Goal: Find specific page/section: Find specific page/section

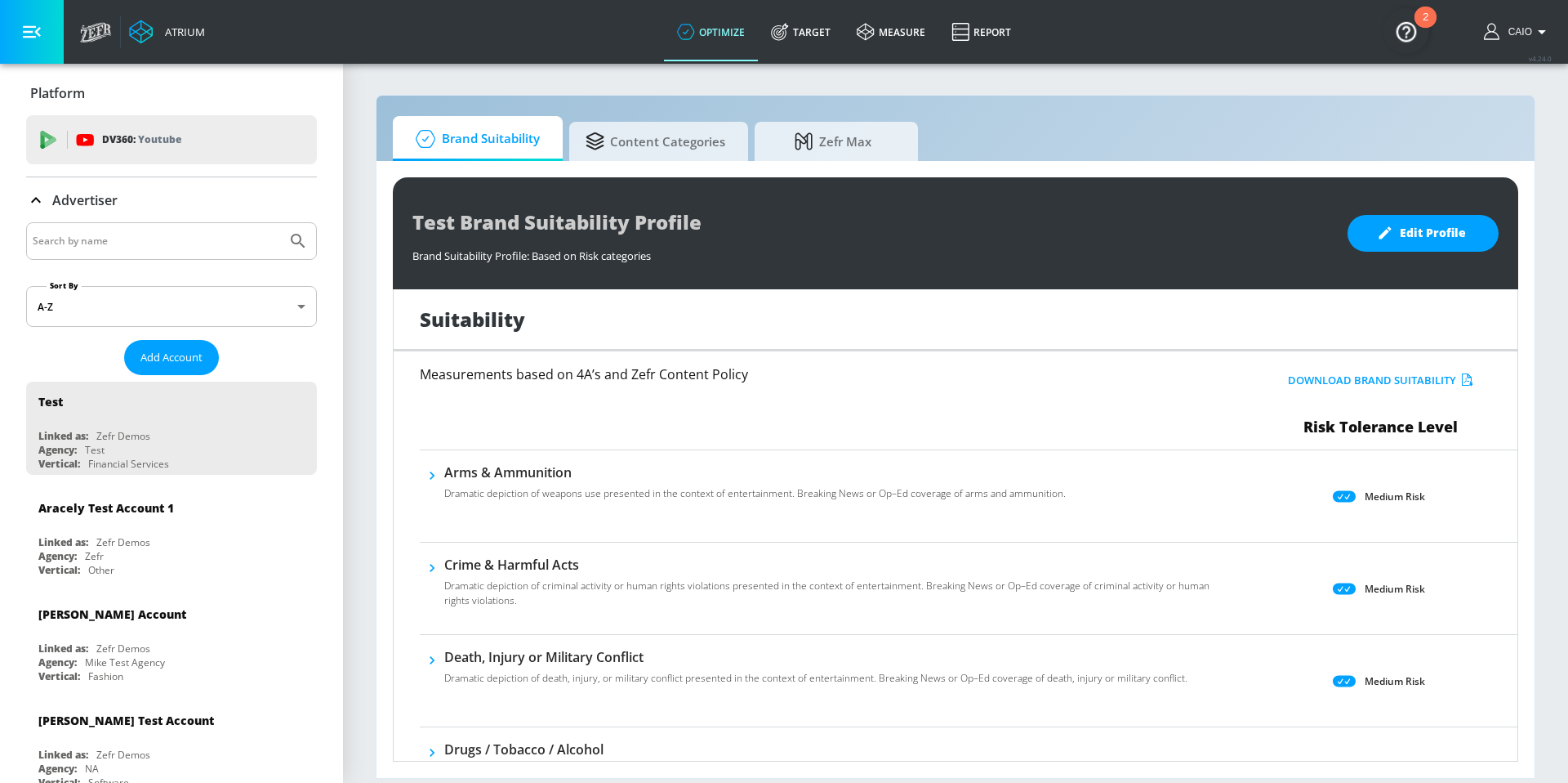
click at [201, 244] on input "Search by name" at bounding box center [157, 241] width 248 height 22
click at [291, 245] on icon "Submit Search" at bounding box center [298, 241] width 14 height 14
drag, startPoint x: 169, startPoint y: 263, endPoint x: 169, endPoint y: 248, distance: 15.0
click at [171, 238] on input "coke" at bounding box center [157, 241] width 248 height 22
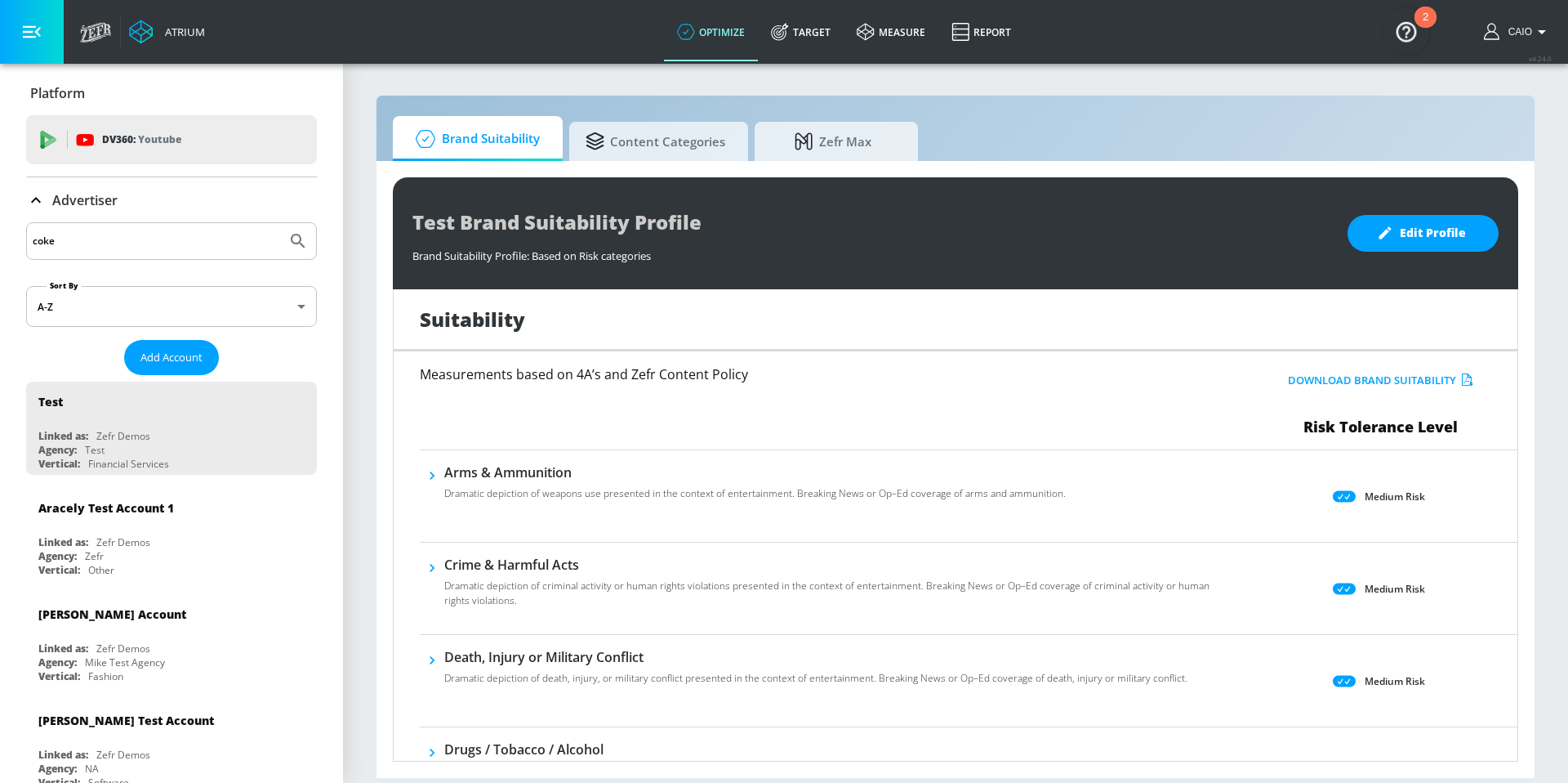
click at [171, 238] on input "coke" at bounding box center [157, 241] width 248 height 22
type input "coca"
click at [294, 248] on icon "Submit Search" at bounding box center [298, 241] width 20 height 20
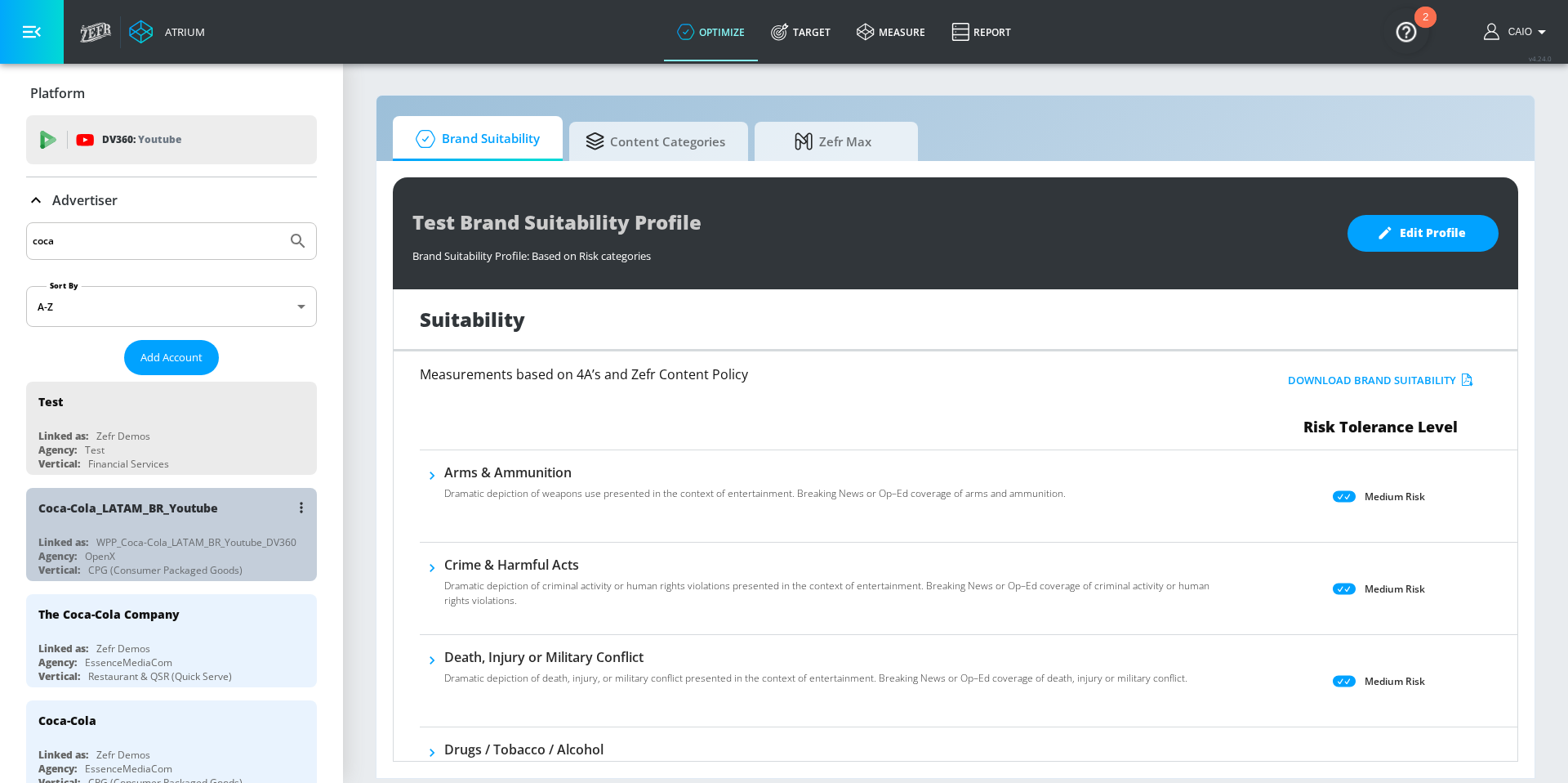
click at [237, 533] on div "Coca-Cola_LATAM_BR_Youtube Linked as: WPP_Coca-Cola_LATAM_BR_Youtube_DV360 Agen…" at bounding box center [171, 534] width 291 height 93
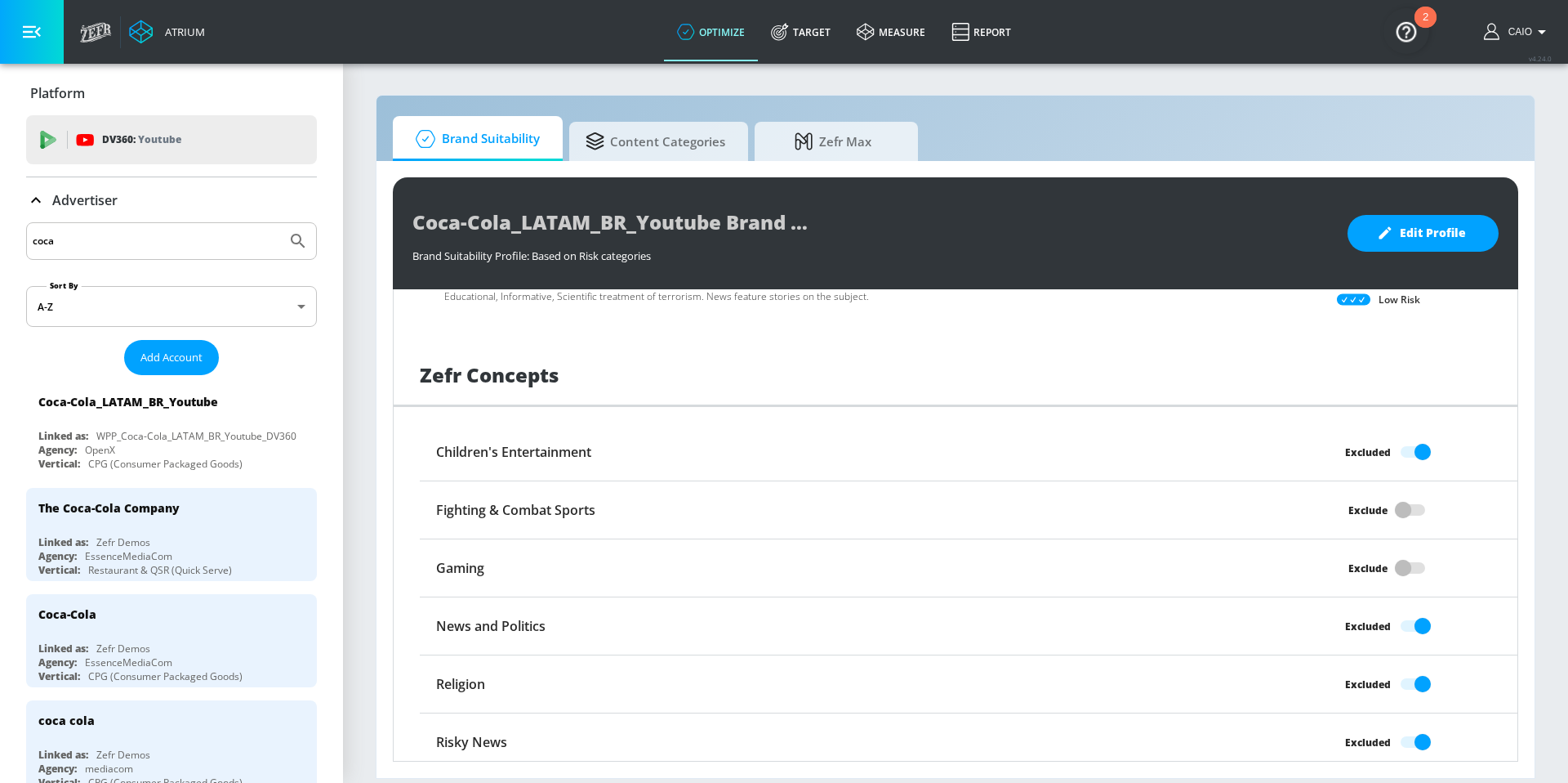
scroll to position [1222, 0]
